Goal: Task Accomplishment & Management: Manage account settings

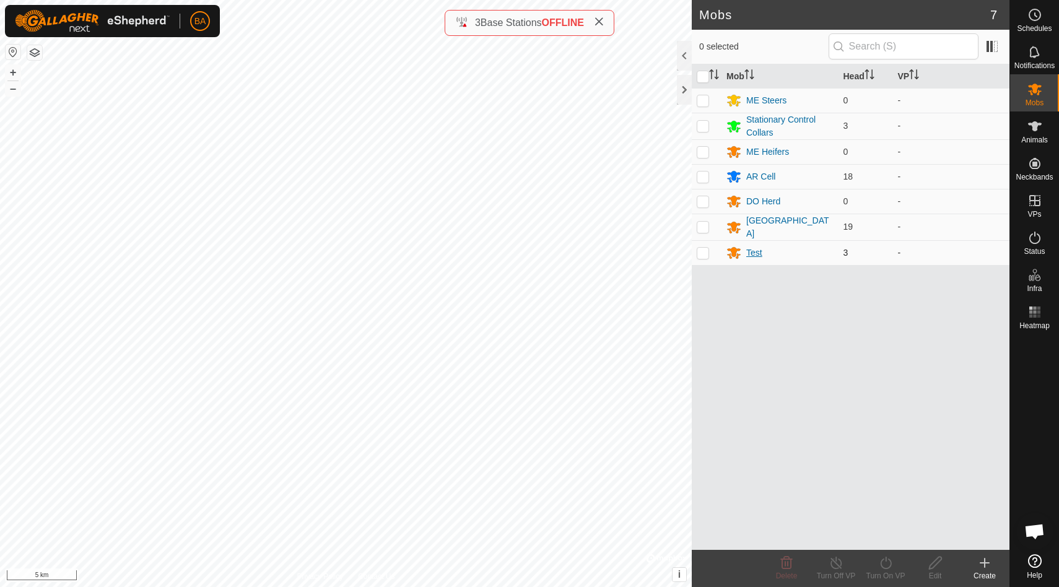
click at [756, 249] on div "Test" at bounding box center [754, 252] width 16 height 13
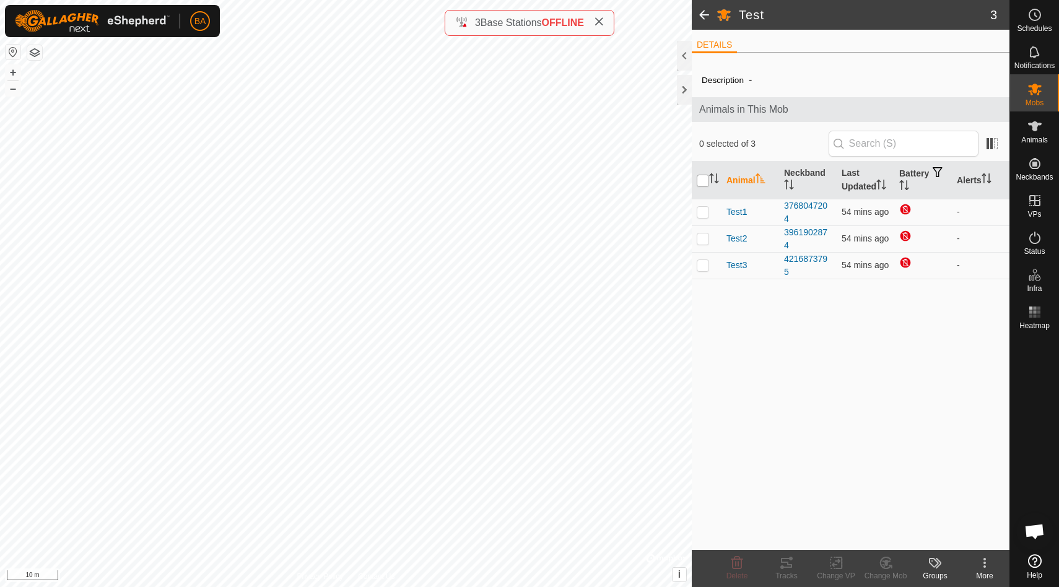
click at [705, 180] on input "checkbox" at bounding box center [702, 181] width 12 height 12
checkbox input "true"
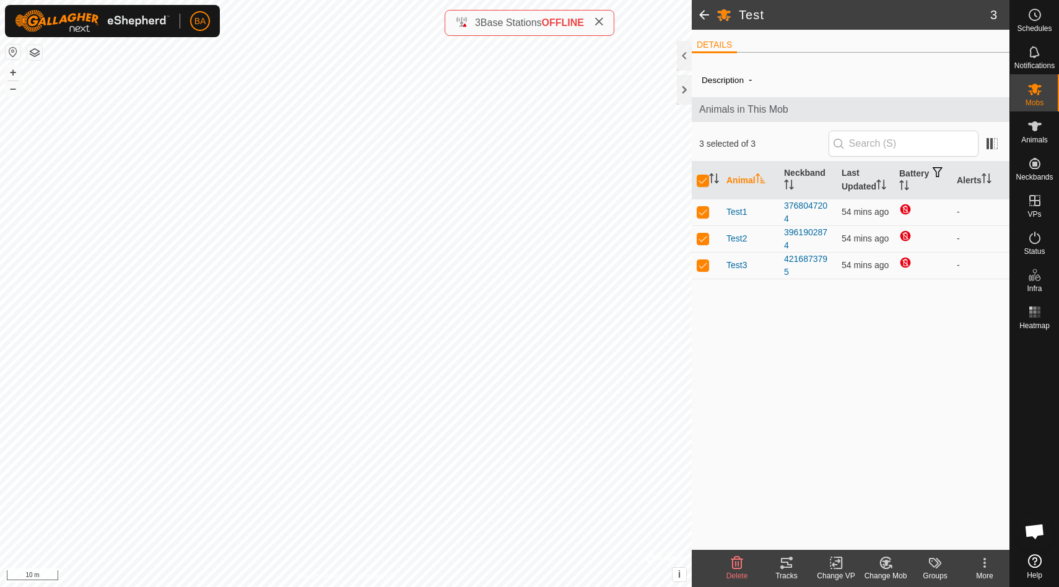
click at [783, 560] on icon at bounding box center [786, 562] width 15 height 15
